Goal: Browse casually: Explore the website without a specific task or goal

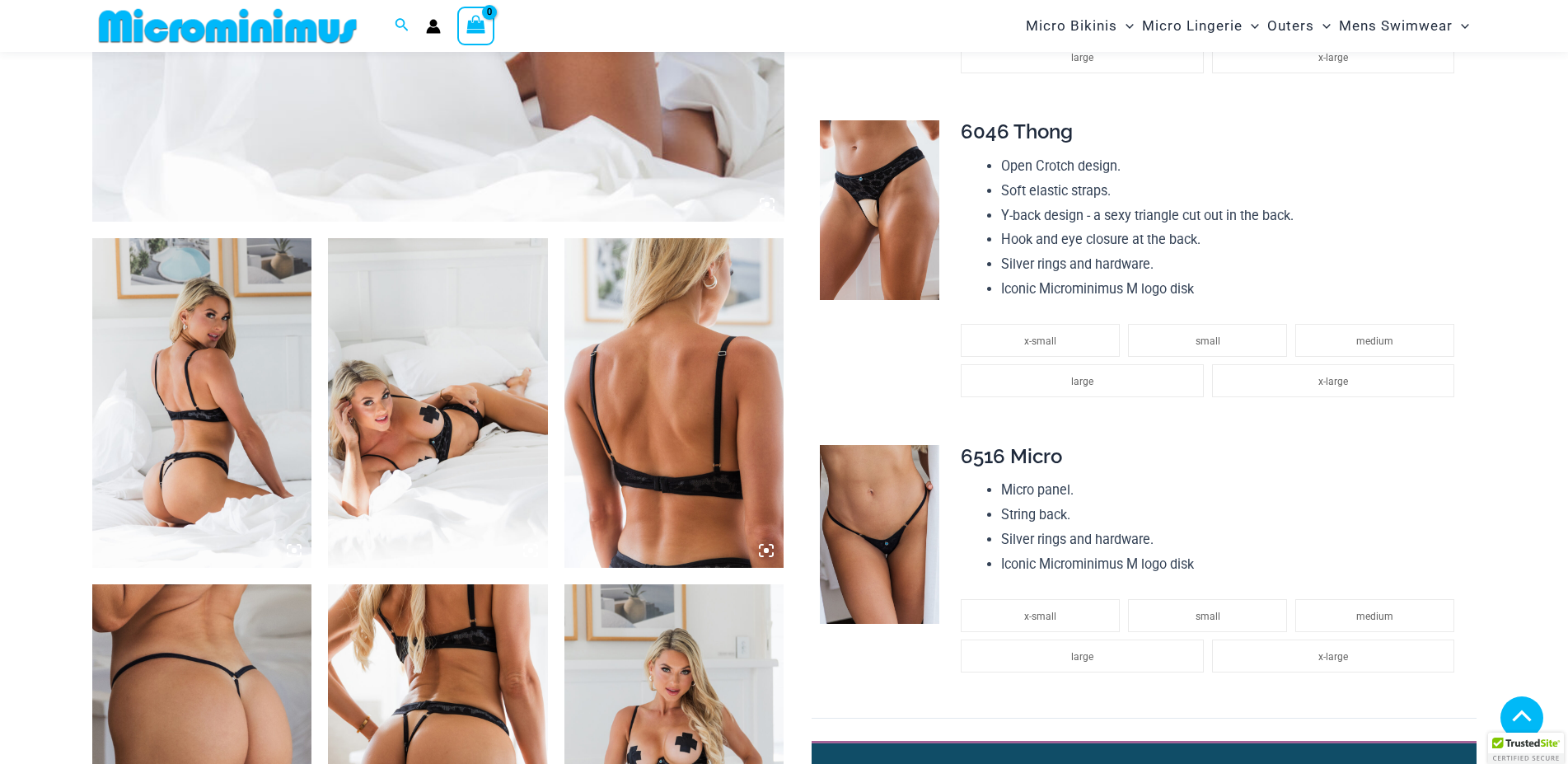
click at [186, 392] on img at bounding box center [202, 403] width 220 height 329
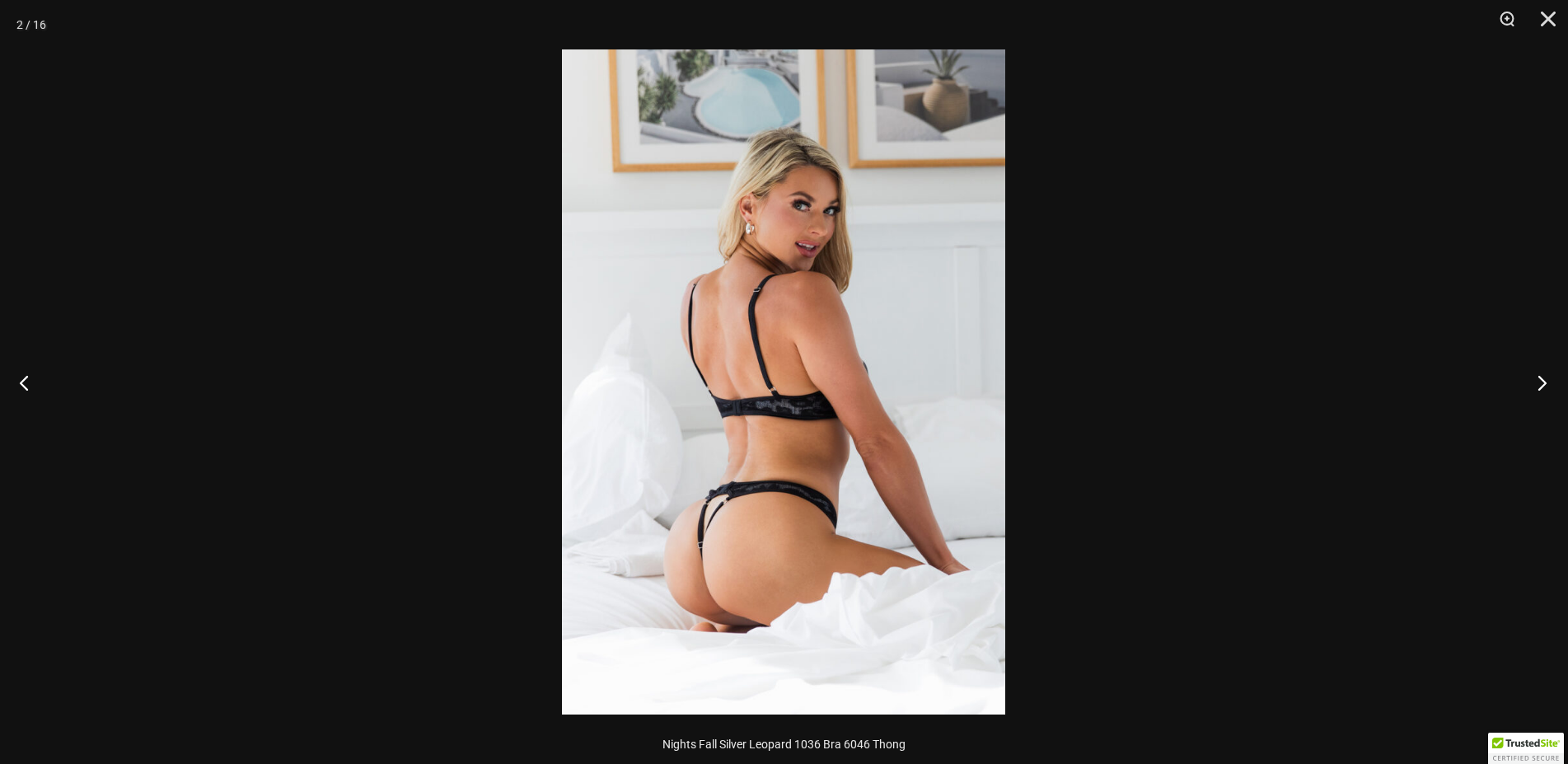
click at [1541, 385] on button "Next" at bounding box center [1538, 383] width 62 height 83
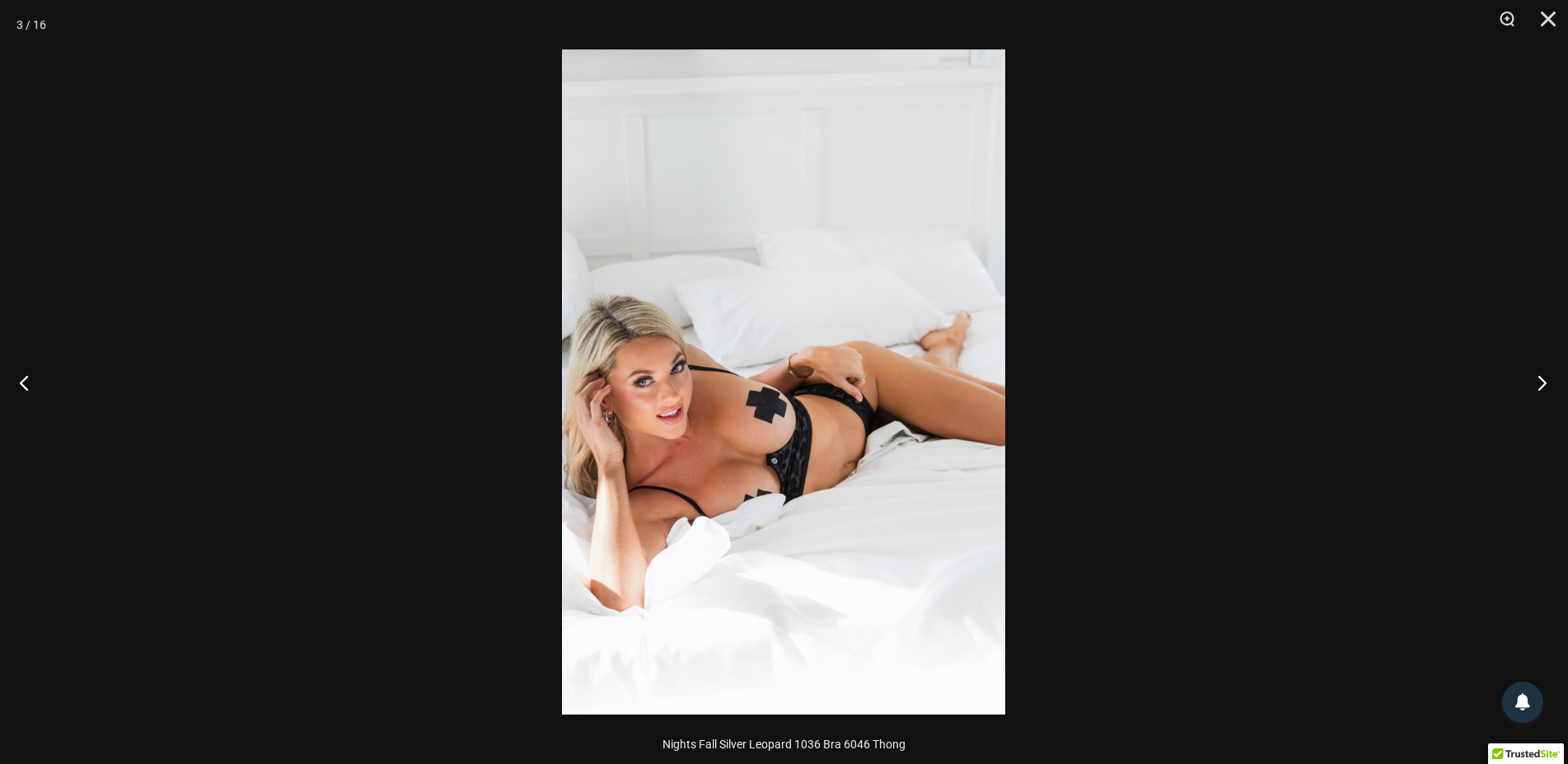
click at [1541, 385] on button "Next" at bounding box center [1538, 383] width 62 height 83
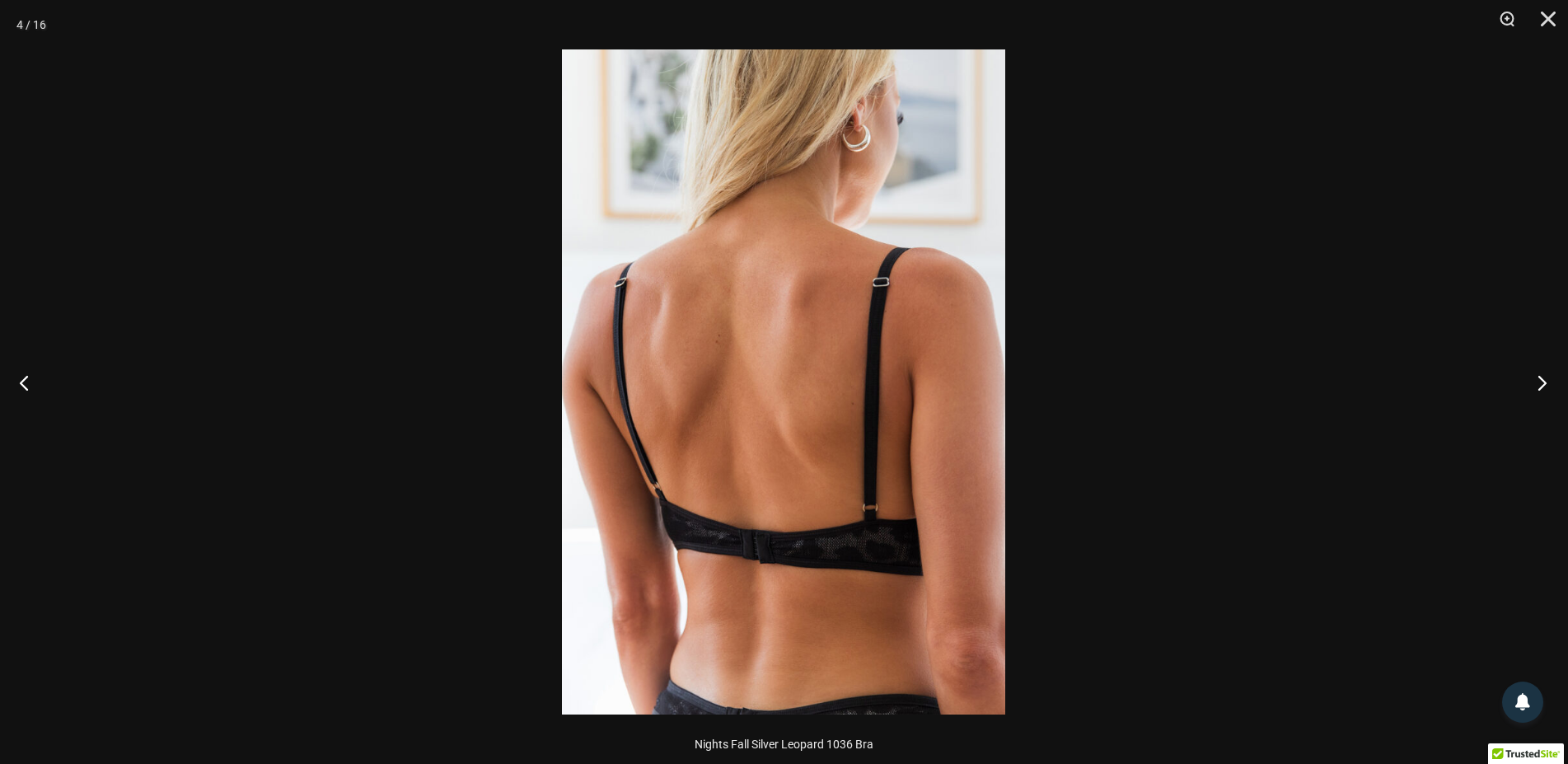
click at [1541, 385] on button "Next" at bounding box center [1538, 383] width 62 height 83
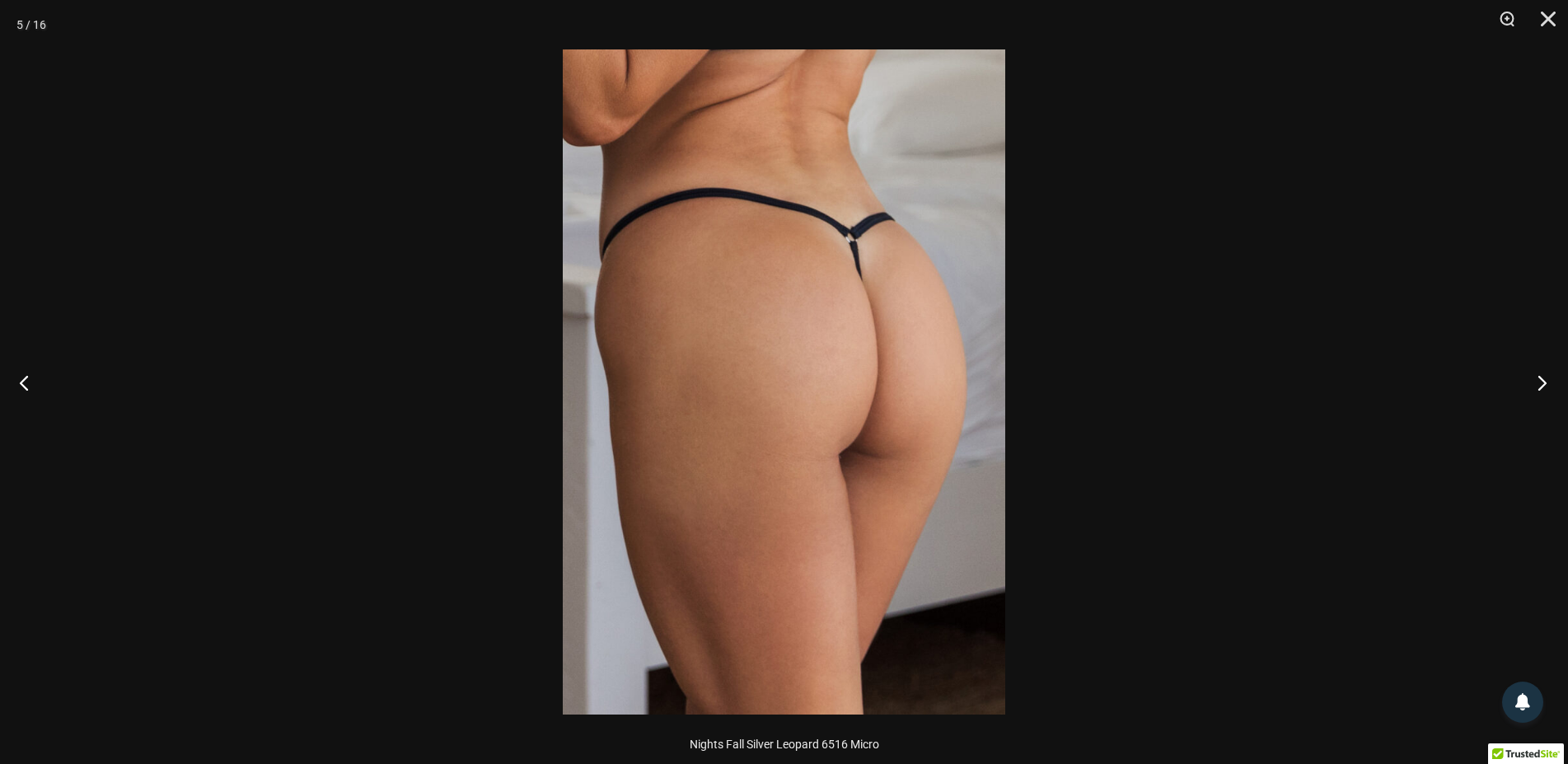
click at [1541, 385] on button "Next" at bounding box center [1538, 383] width 62 height 83
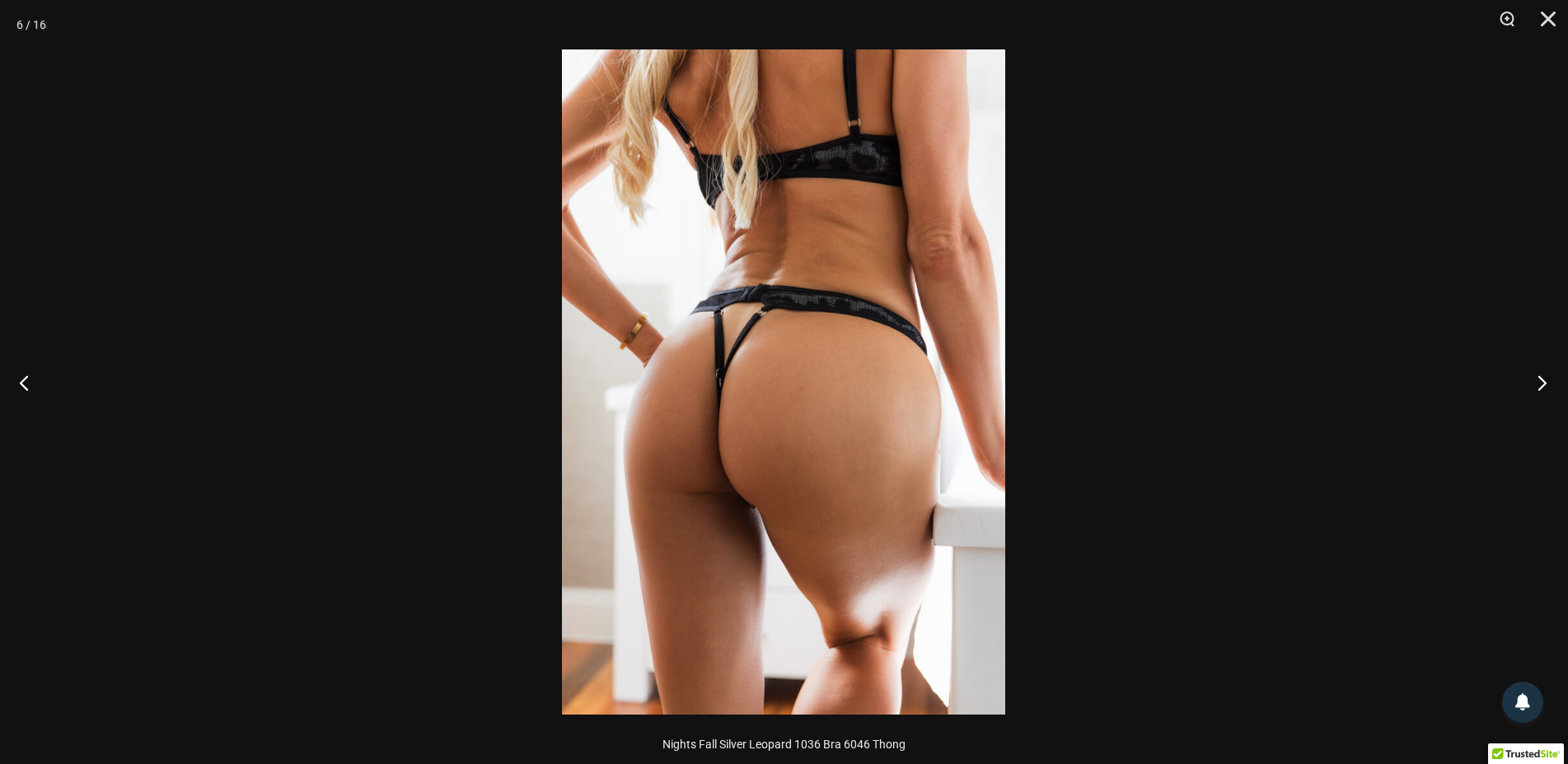
click at [1541, 385] on button "Next" at bounding box center [1538, 383] width 62 height 83
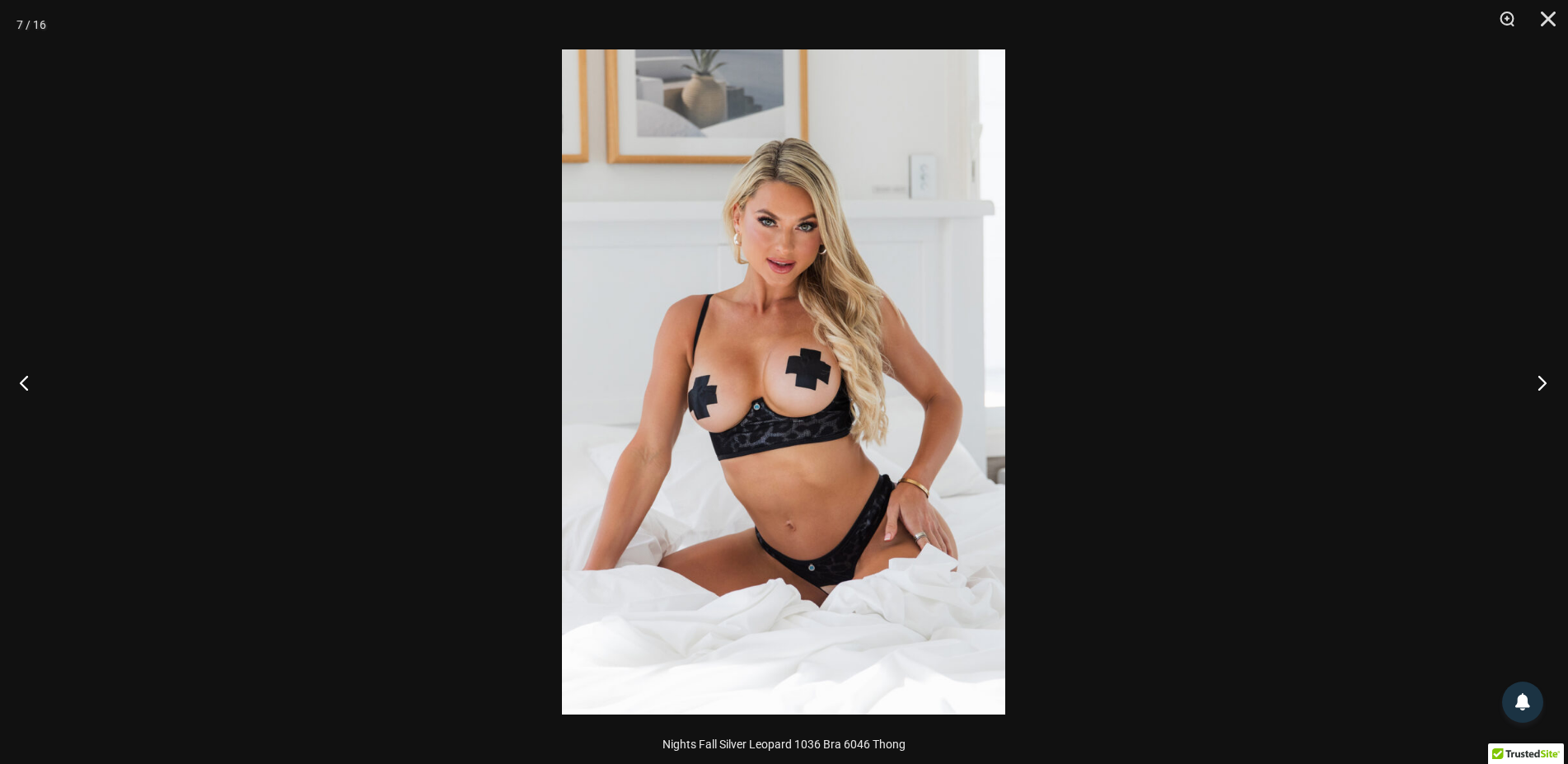
click at [1541, 385] on button "Next" at bounding box center [1538, 383] width 62 height 83
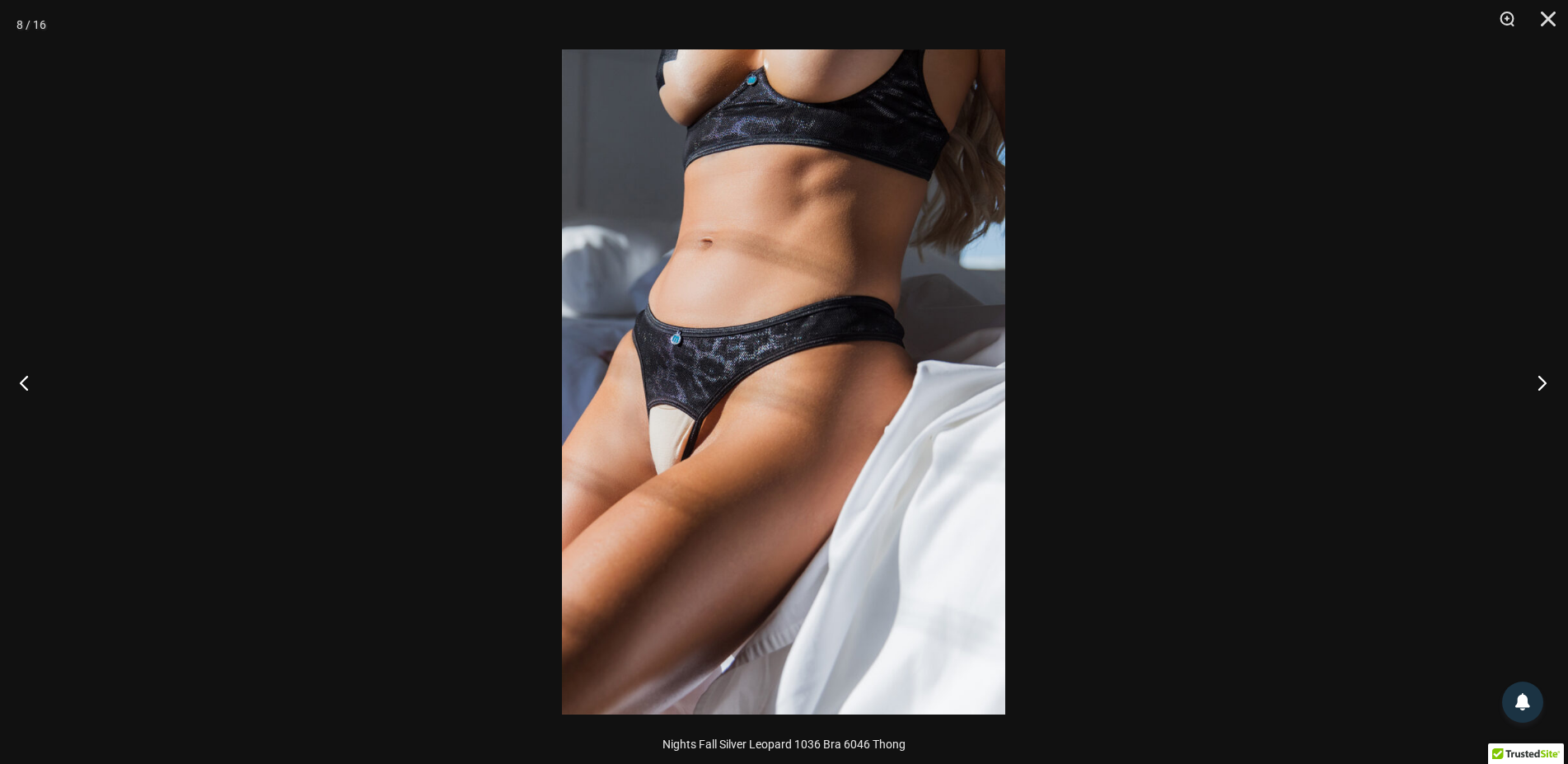
click at [1541, 385] on button "Next" at bounding box center [1538, 383] width 62 height 83
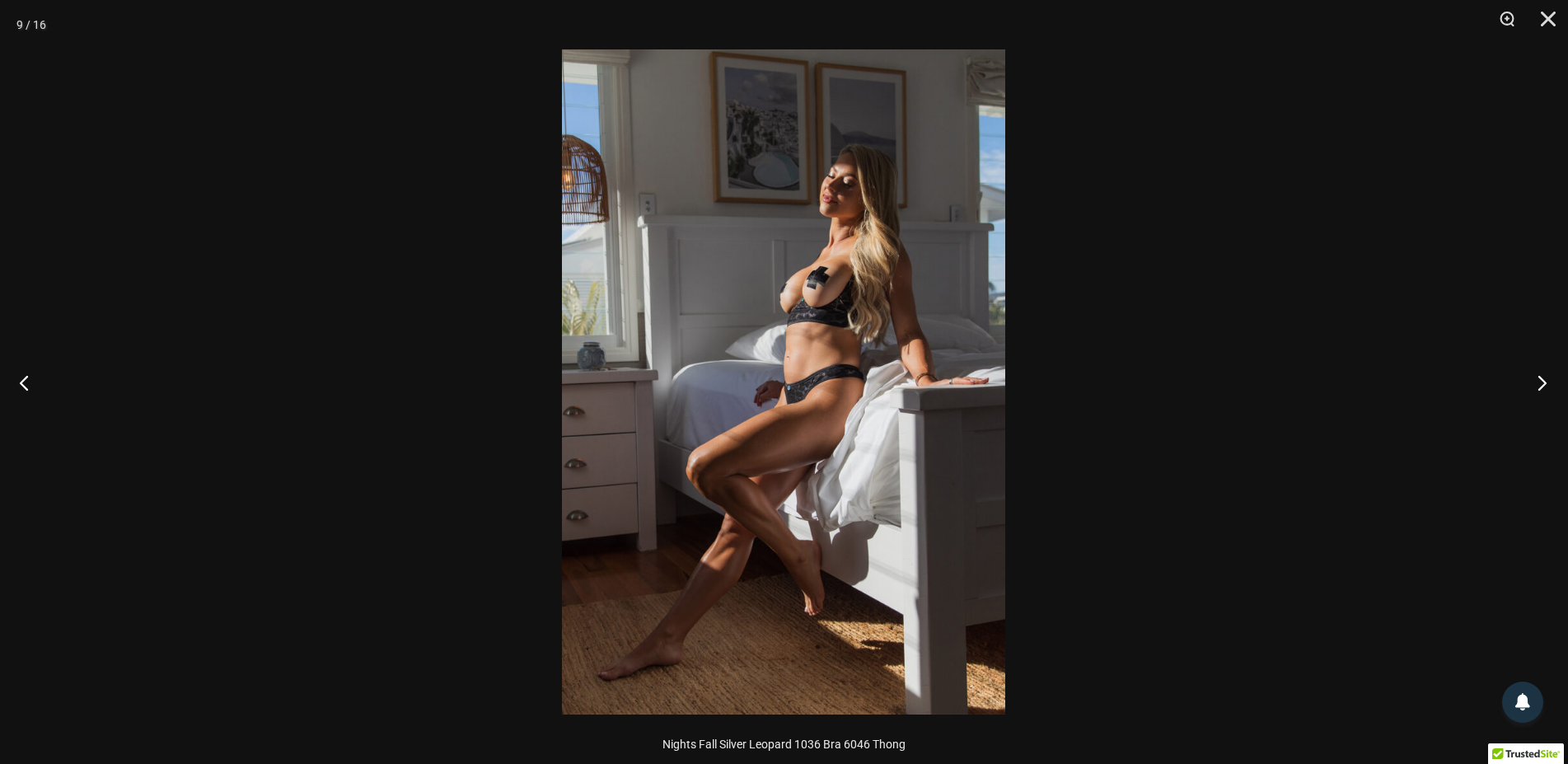
click at [1541, 385] on button "Next" at bounding box center [1538, 383] width 62 height 83
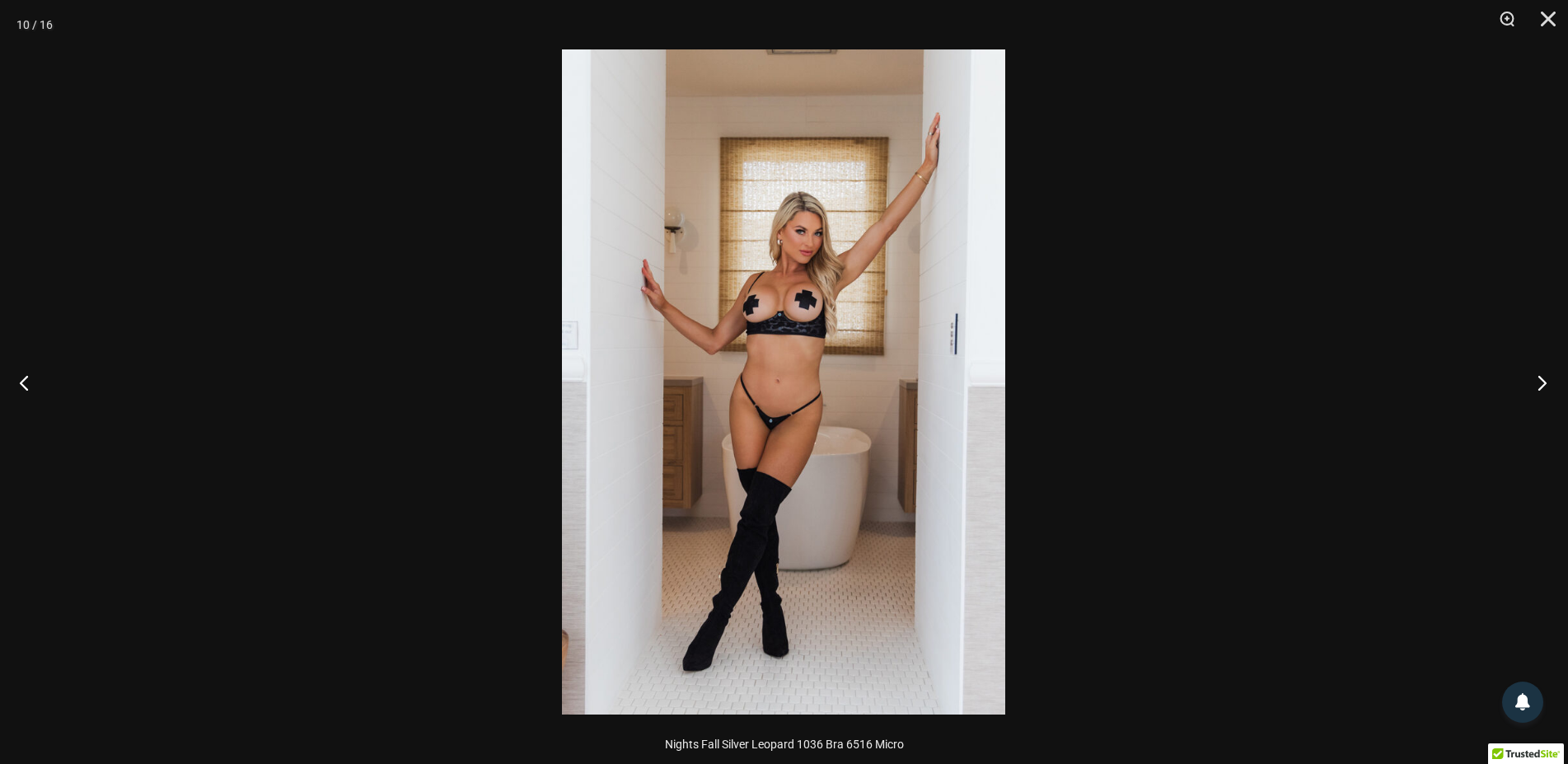
click at [1541, 385] on button "Next" at bounding box center [1538, 383] width 62 height 83
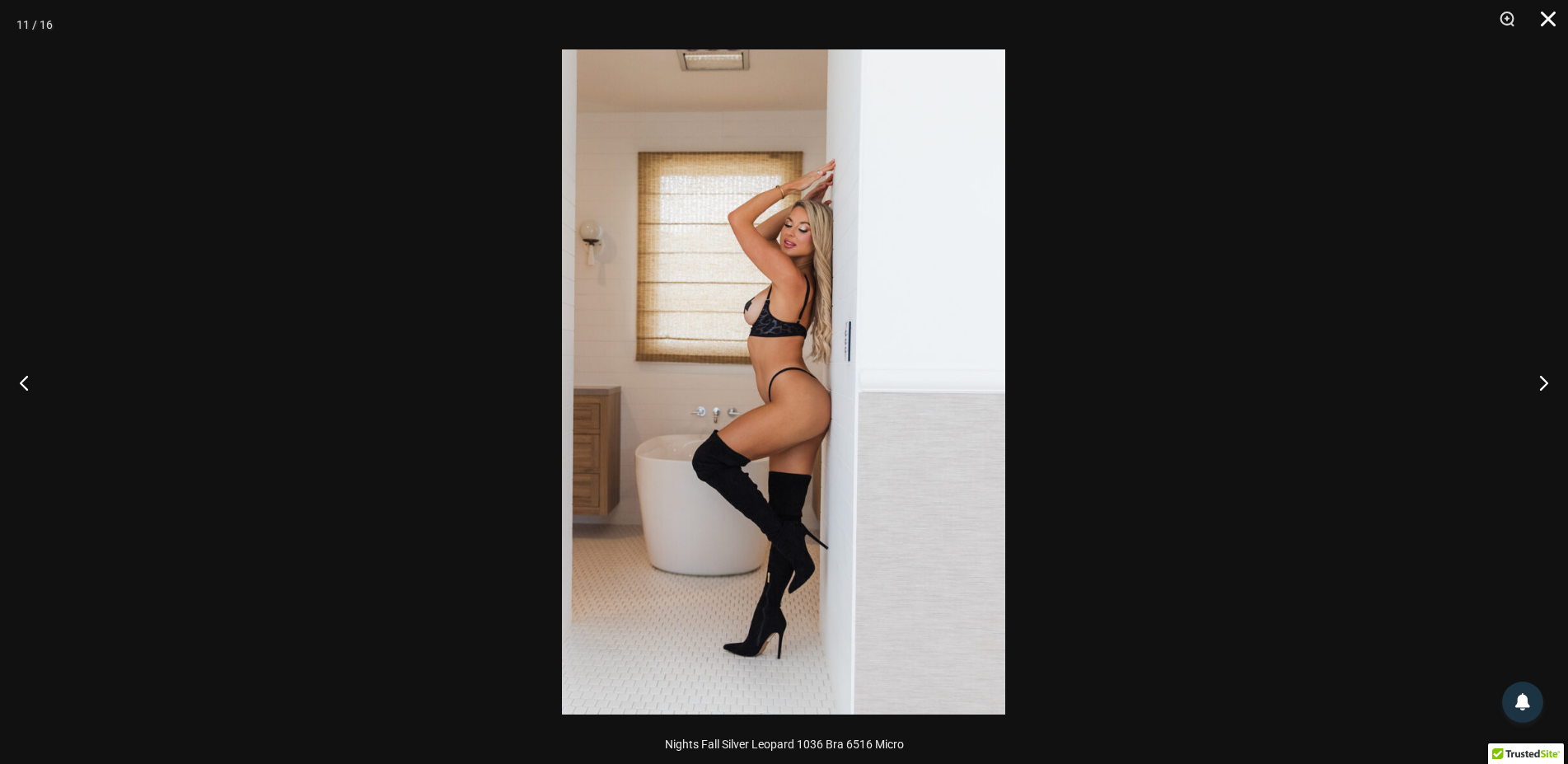
click at [1548, 21] on button "Close" at bounding box center [1543, 24] width 41 height 49
